Goal: Information Seeking & Learning: Learn about a topic

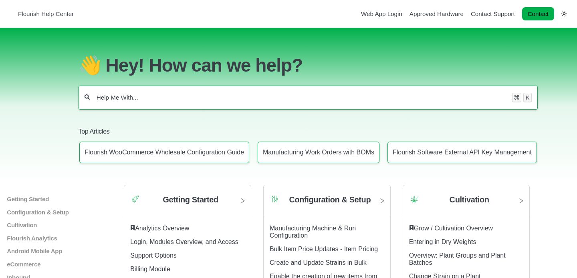
click at [206, 89] on div "⌘ K" at bounding box center [308, 98] width 459 height 24
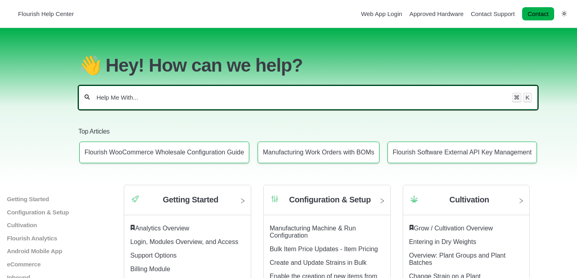
click at [203, 94] on input "Help Me With..." at bounding box center [301, 98] width 411 height 8
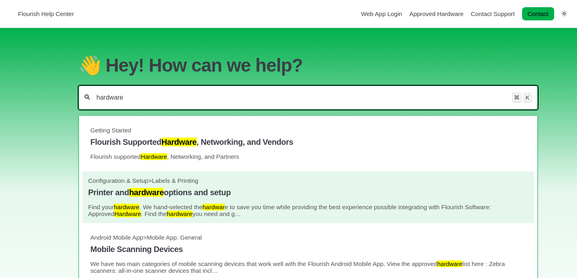
type input "hardware"
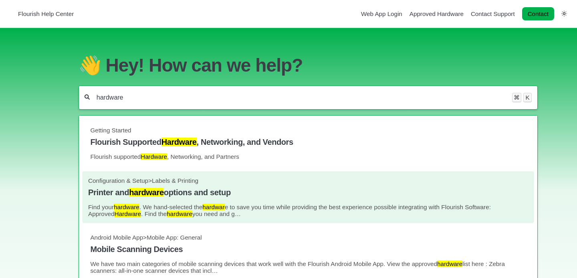
click at [250, 188] on h4 "Printer and hardware options and setup" at bounding box center [308, 192] width 440 height 9
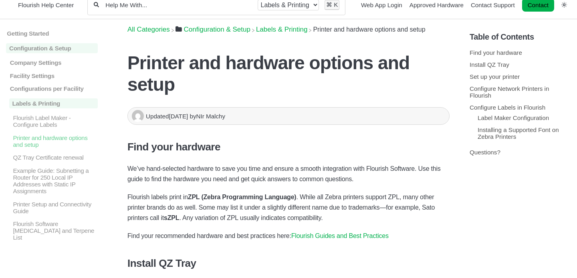
scroll to position [13, 0]
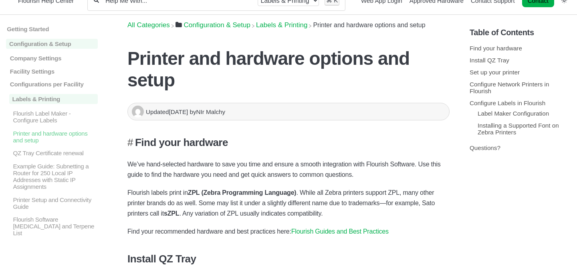
click at [164, 137] on h3 "Find your hardware" at bounding box center [288, 143] width 322 height 12
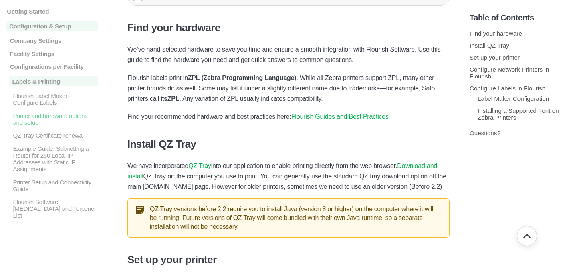
click at [331, 113] on link "Flourish Guides and Best Practices" at bounding box center [339, 116] width 97 height 7
